Goal: Task Accomplishment & Management: Manage account settings

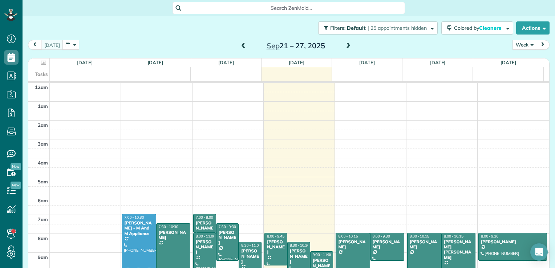
scroll to position [131, 0]
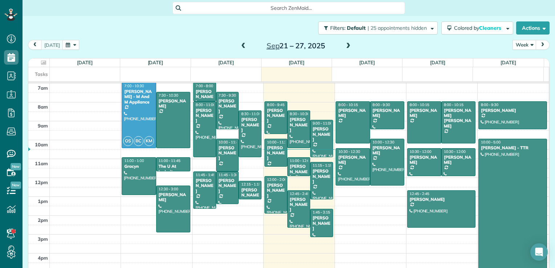
click at [346, 47] on span at bounding box center [348, 46] width 8 height 7
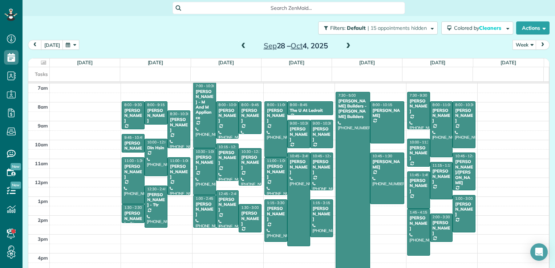
click at [346, 46] on span at bounding box center [348, 46] width 8 height 7
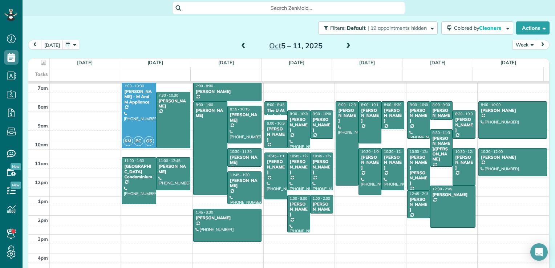
click at [344, 48] on span at bounding box center [348, 46] width 8 height 7
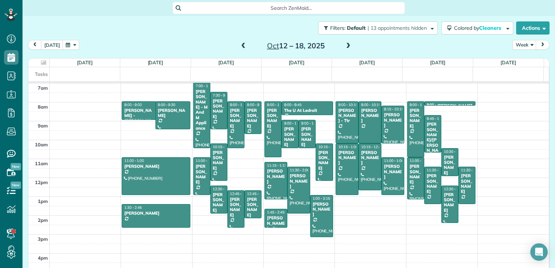
drag, startPoint x: 173, startPoint y: 104, endPoint x: 174, endPoint y: 125, distance: 20.8
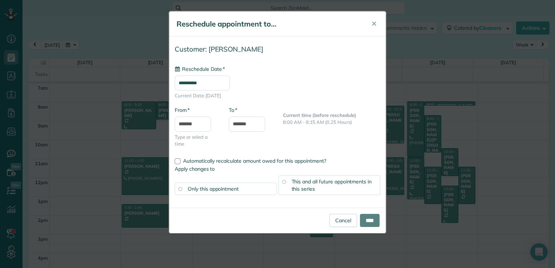
type input "**********"
click at [362, 219] on input "****" at bounding box center [370, 220] width 20 height 13
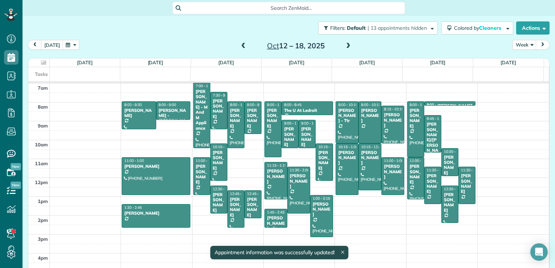
click at [239, 45] on span at bounding box center [243, 46] width 8 height 7
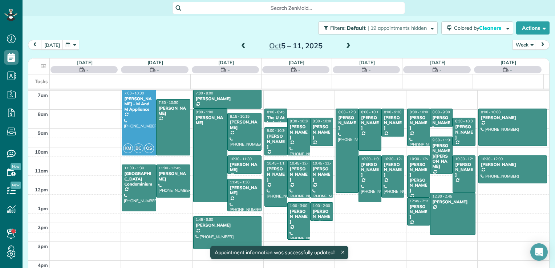
click at [239, 44] on span at bounding box center [243, 46] width 8 height 7
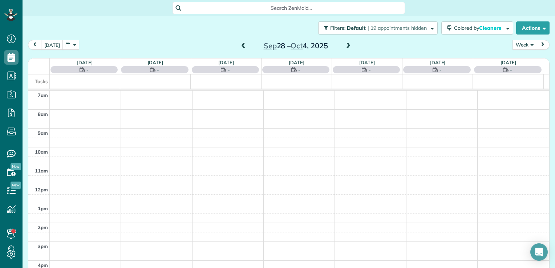
click at [346, 47] on span at bounding box center [348, 46] width 8 height 7
click at [345, 48] on span at bounding box center [348, 46] width 8 height 7
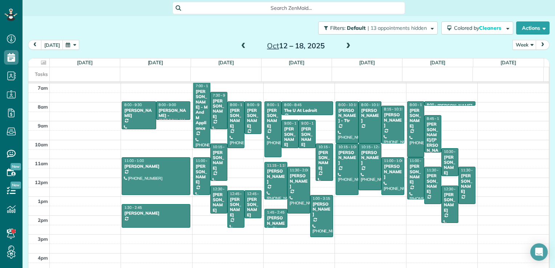
click at [344, 49] on span at bounding box center [348, 46] width 8 height 7
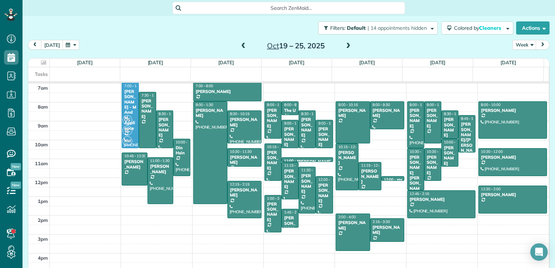
click at [344, 49] on span at bounding box center [348, 46] width 8 height 7
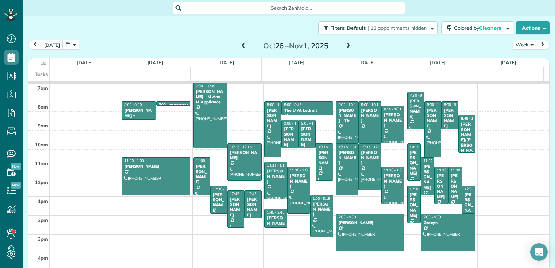
click at [344, 50] on span at bounding box center [348, 46] width 8 height 11
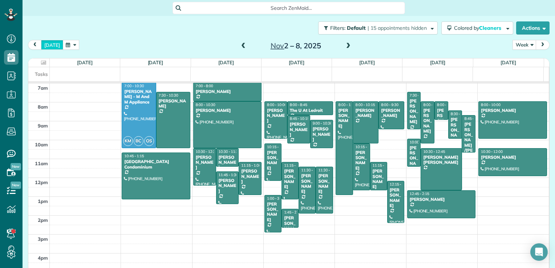
click at [50, 44] on button "[DATE]" at bounding box center [52, 45] width 22 height 10
